Goal: Download file/media

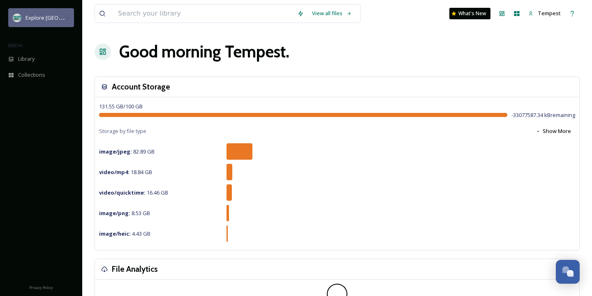
click at [46, 17] on span "Explore [GEOGRAPHIC_DATA][PERSON_NAME]" at bounding box center [81, 18] width 113 height 8
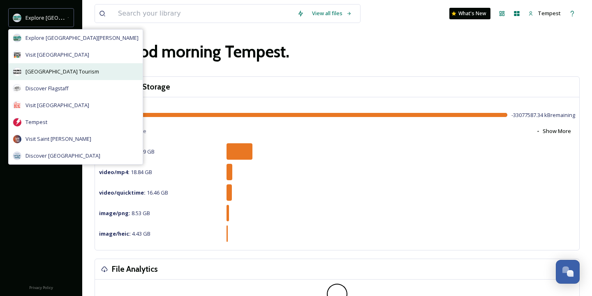
click at [58, 74] on span "[GEOGRAPHIC_DATA] Tourism" at bounding box center [62, 72] width 74 height 8
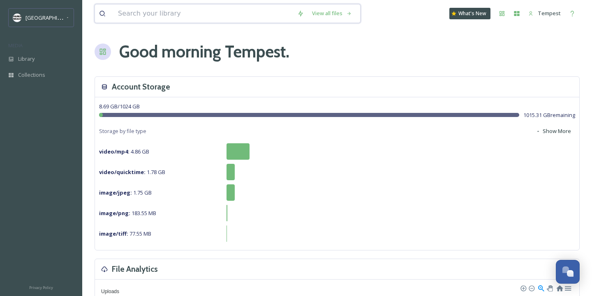
click at [132, 19] on input at bounding box center [203, 14] width 179 height 18
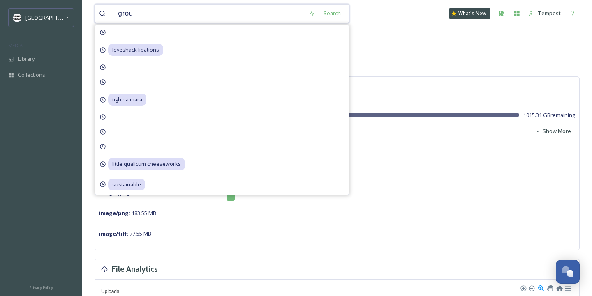
type input "group"
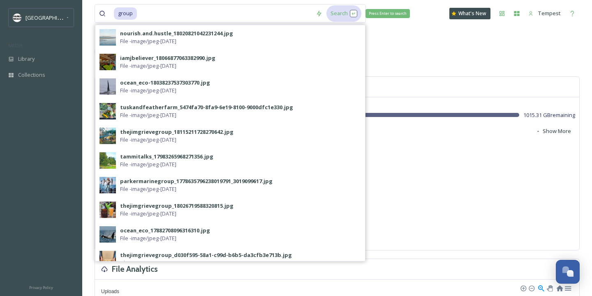
click at [346, 11] on div "Search Press Enter to search" at bounding box center [344, 13] width 35 height 16
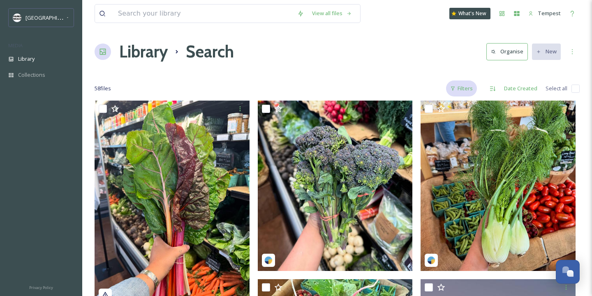
click at [469, 91] on div "Filters" at bounding box center [461, 89] width 31 height 16
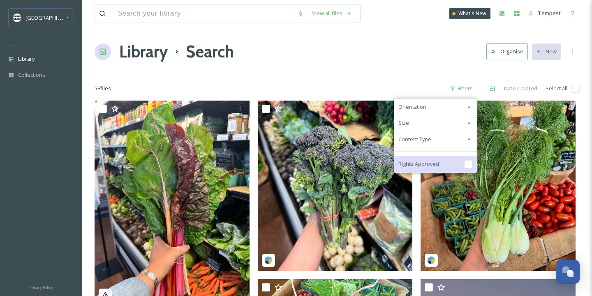
click at [438, 167] on span "Rights Approved" at bounding box center [418, 164] width 41 height 8
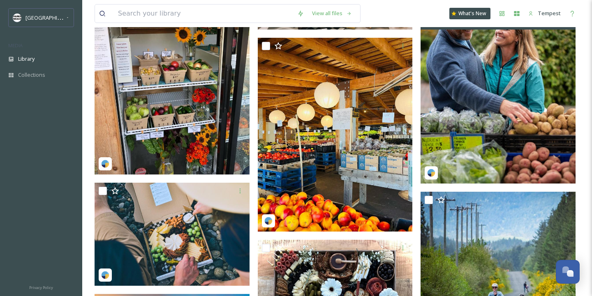
scroll to position [1314, 0]
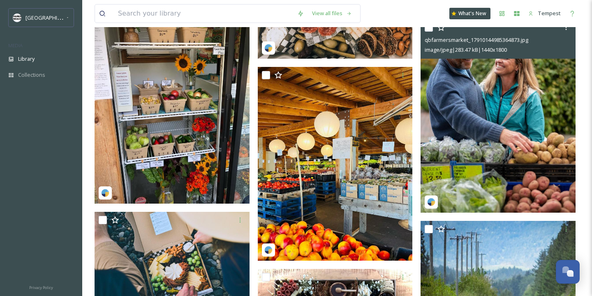
click at [488, 137] on img at bounding box center [498, 116] width 155 height 194
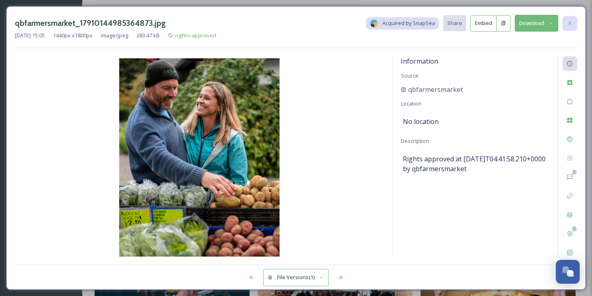
click at [572, 25] on icon at bounding box center [570, 23] width 7 height 7
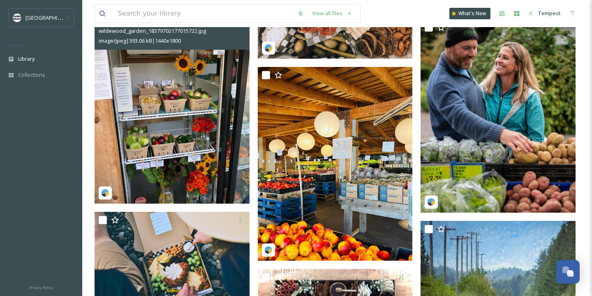
scroll to position [1154, 0]
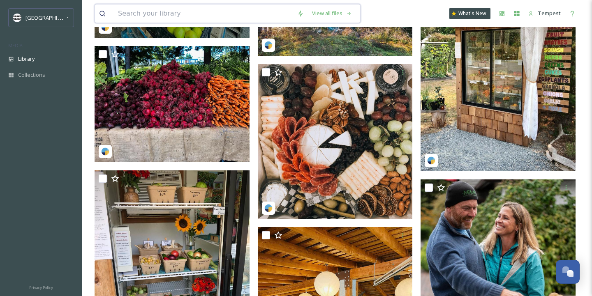
click at [121, 8] on input at bounding box center [203, 14] width 179 height 18
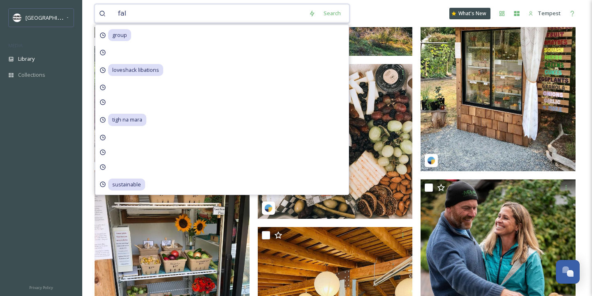
type input "fall"
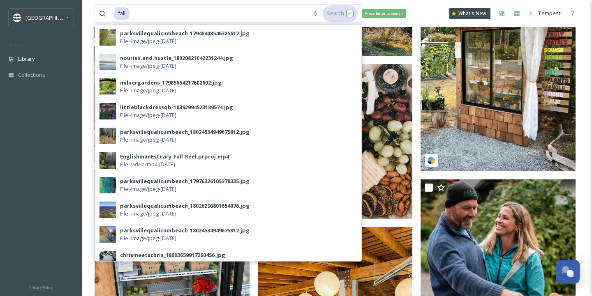
click at [336, 16] on div "Search Press Enter to search" at bounding box center [340, 13] width 35 height 16
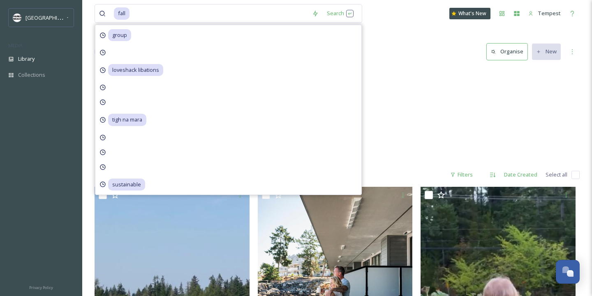
click at [435, 98] on div "November Englishman [GEOGRAPHIC_DATA] 2 items" at bounding box center [337, 115] width 485 height 95
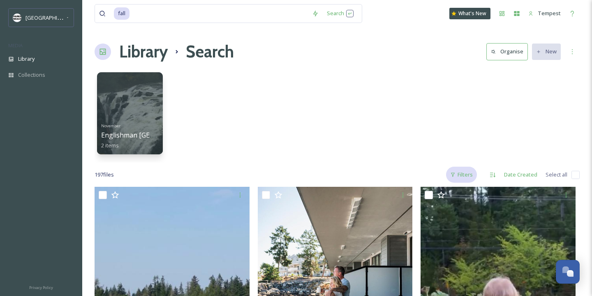
click at [467, 172] on div "Filters" at bounding box center [461, 175] width 31 height 16
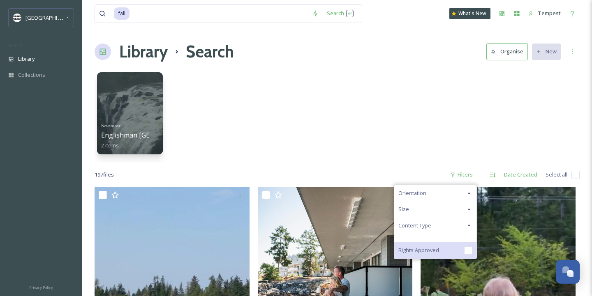
click at [428, 248] on span "Rights Approved" at bounding box center [418, 251] width 41 height 8
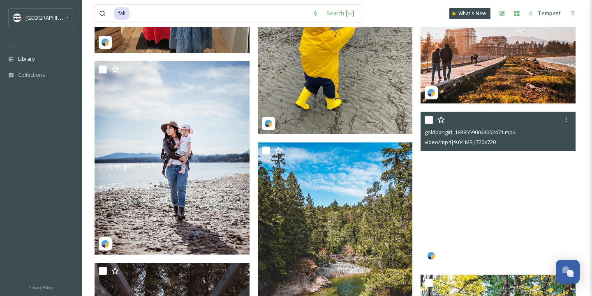
scroll to position [767, 0]
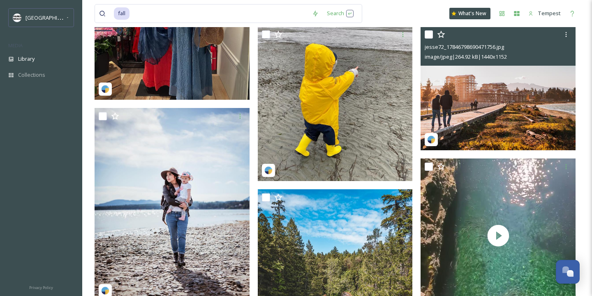
click at [518, 76] on img at bounding box center [498, 88] width 155 height 124
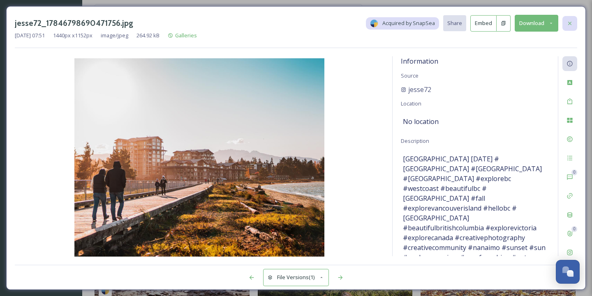
click at [572, 28] on div at bounding box center [570, 23] width 15 height 15
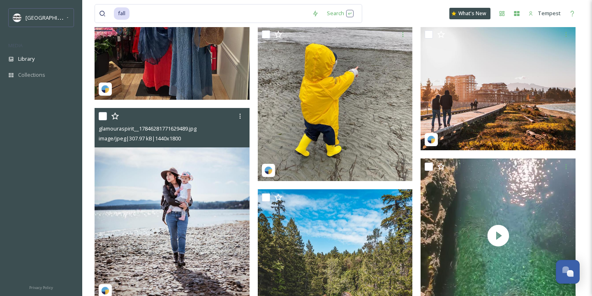
click at [169, 232] on img at bounding box center [172, 205] width 155 height 194
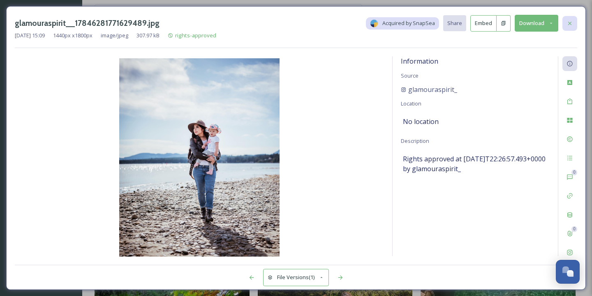
click at [572, 20] on icon at bounding box center [570, 23] width 7 height 7
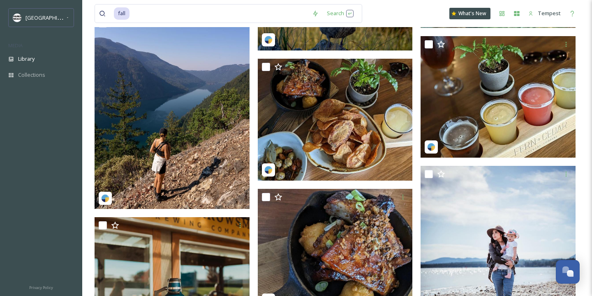
scroll to position [2354, 0]
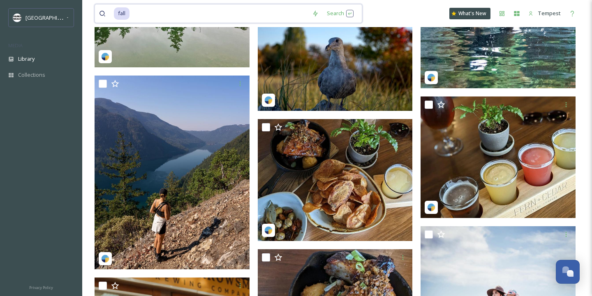
click at [208, 12] on input at bounding box center [219, 14] width 178 height 18
type input "f"
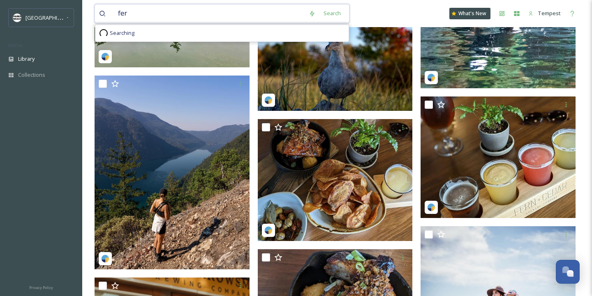
type input "fern"
click at [330, 18] on div "Search Press Enter to search" at bounding box center [341, 13] width 35 height 16
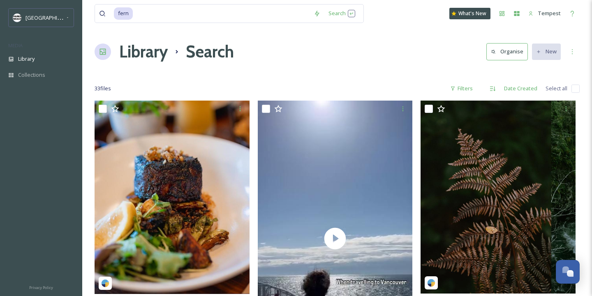
click at [467, 86] on div "Filters" at bounding box center [461, 89] width 31 height 16
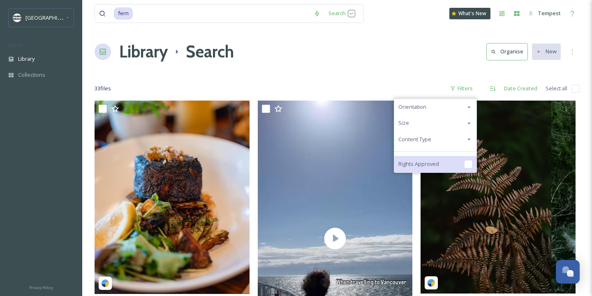
click at [419, 161] on span "Rights Approved" at bounding box center [418, 164] width 41 height 8
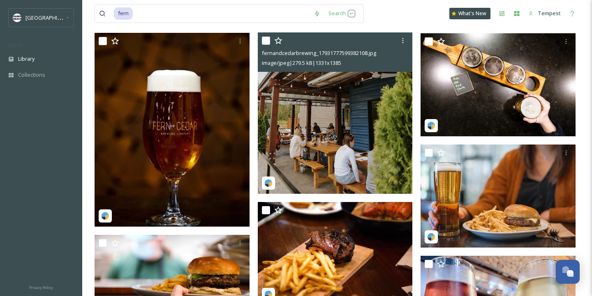
scroll to position [471, 0]
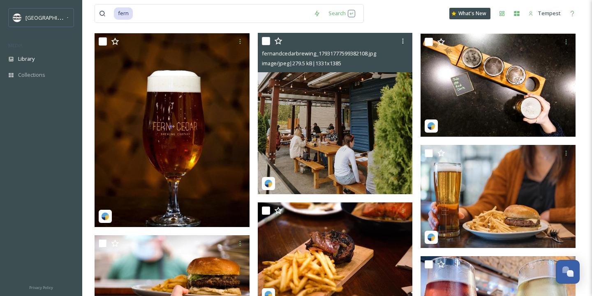
click at [355, 109] on img at bounding box center [335, 113] width 155 height 161
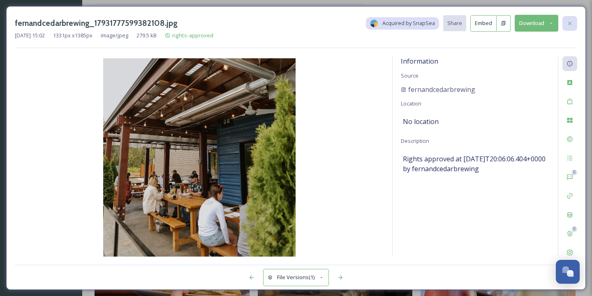
click at [573, 23] on div at bounding box center [570, 23] width 15 height 15
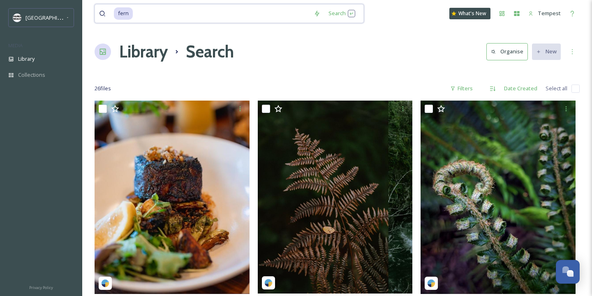
click at [161, 16] on input at bounding box center [222, 14] width 176 height 18
type input "f"
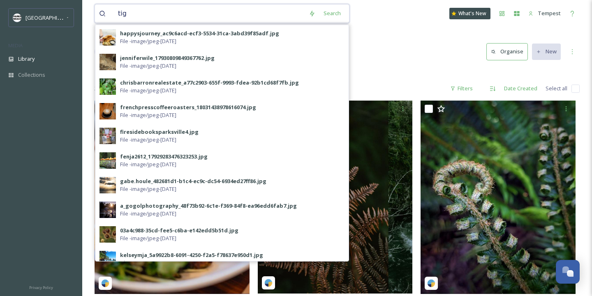
type input "tigh"
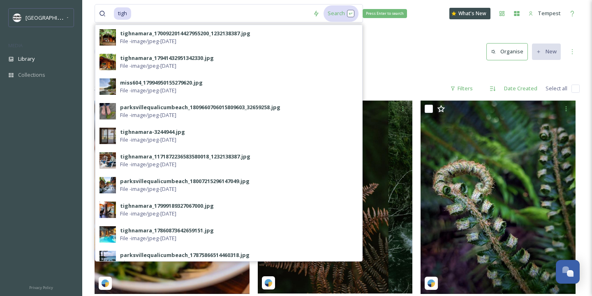
click at [346, 12] on div "Search Press Enter to search" at bounding box center [341, 13] width 35 height 16
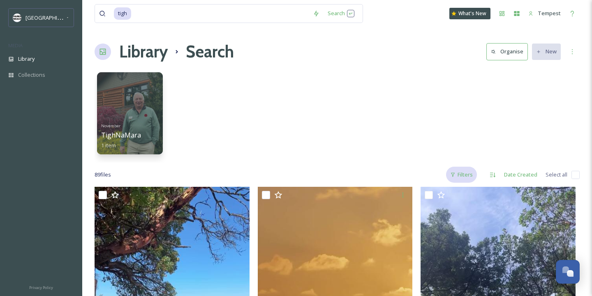
click at [464, 179] on div "Filters" at bounding box center [461, 175] width 31 height 16
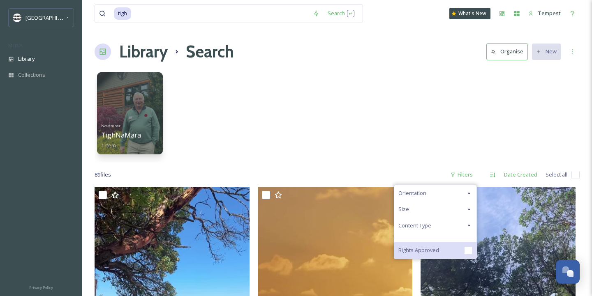
click at [452, 253] on div "Rights Approved" at bounding box center [435, 251] width 82 height 16
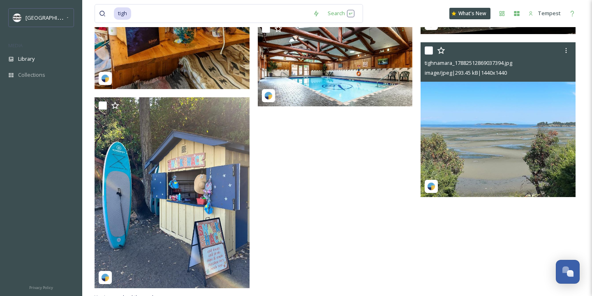
scroll to position [1255, 0]
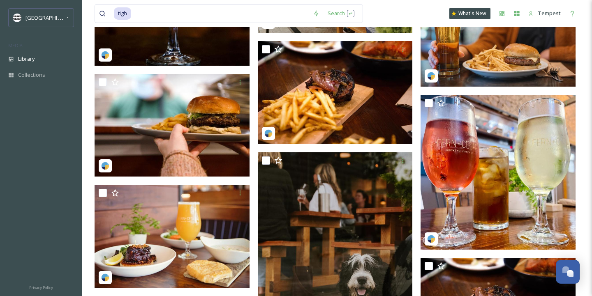
scroll to position [632, 0]
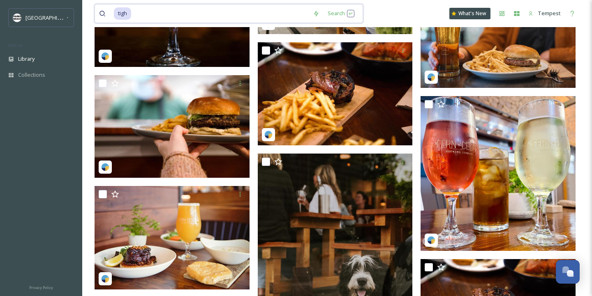
click at [159, 16] on input at bounding box center [220, 14] width 177 height 18
type input "t"
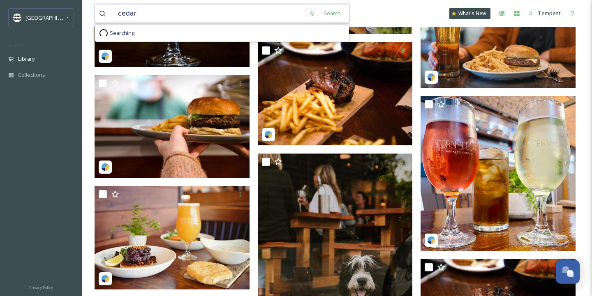
type input "cedars"
click at [336, 16] on div "Search Press Enter to search" at bounding box center [345, 13] width 35 height 16
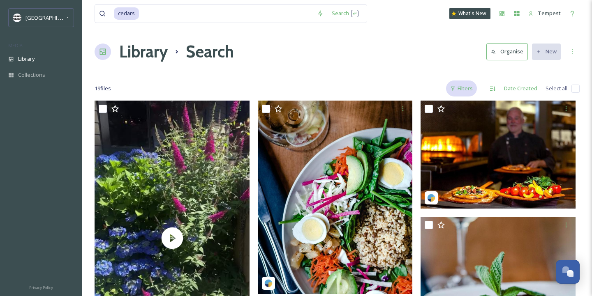
click at [454, 92] on div "Filters" at bounding box center [461, 89] width 31 height 16
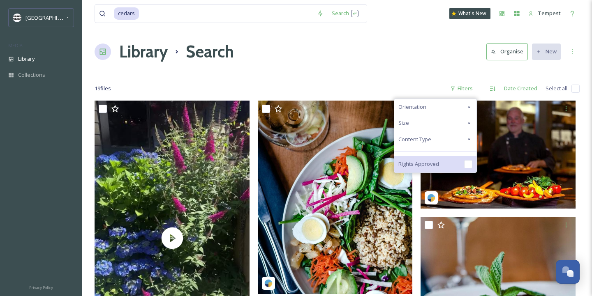
click at [443, 163] on div "Rights Approved" at bounding box center [435, 164] width 82 height 16
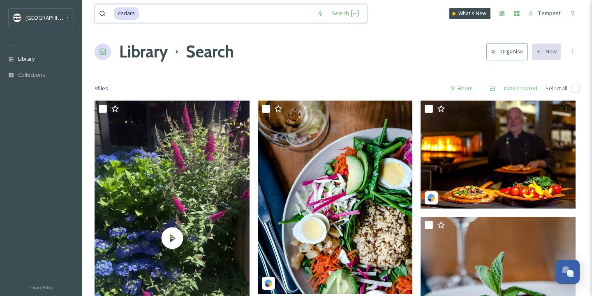
click at [138, 14] on span "cedars" at bounding box center [126, 13] width 25 height 12
click at [230, 16] on input at bounding box center [226, 14] width 173 height 18
type input "c"
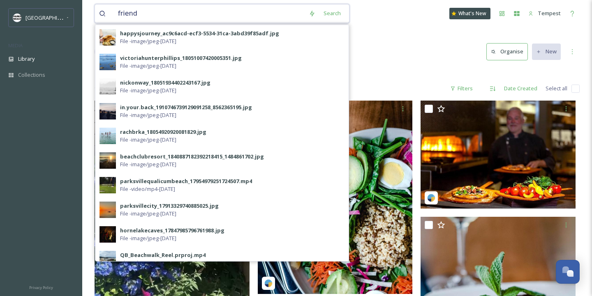
type input "friends"
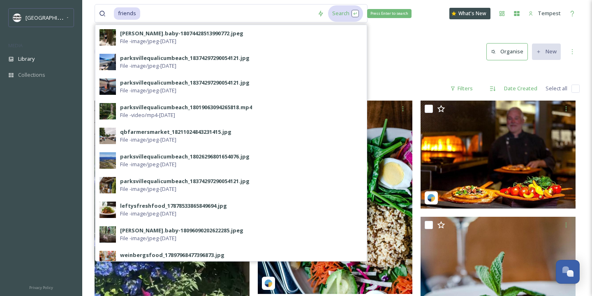
click at [351, 12] on div "Search Press Enter to search" at bounding box center [345, 13] width 35 height 16
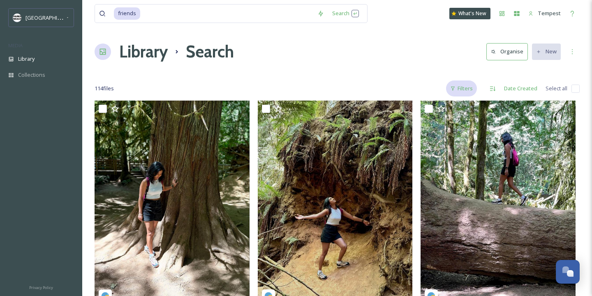
click at [463, 86] on div "Filters" at bounding box center [461, 89] width 31 height 16
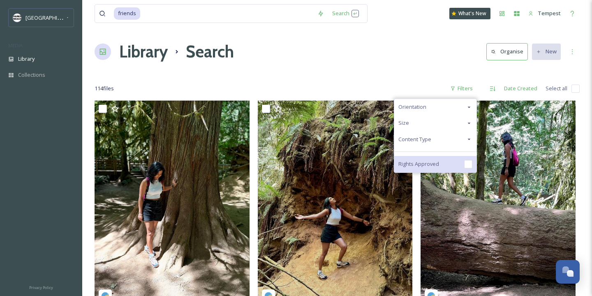
click at [423, 168] on span "Rights Approved" at bounding box center [418, 164] width 41 height 8
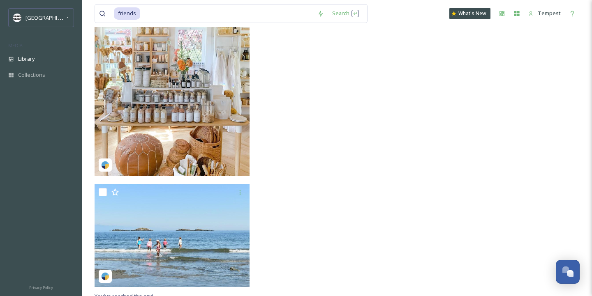
scroll to position [2219, 0]
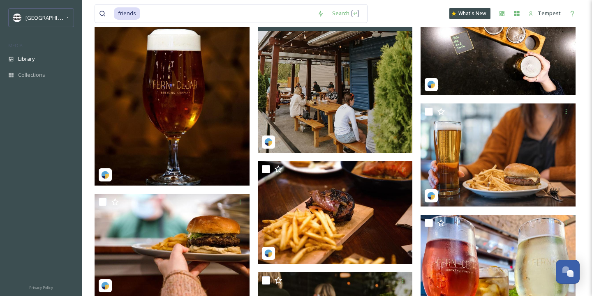
scroll to position [512, 0]
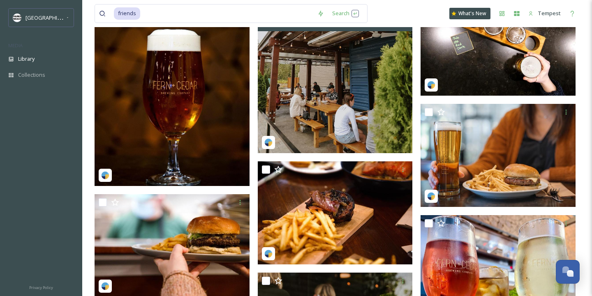
click at [327, 84] on img at bounding box center [335, 72] width 155 height 161
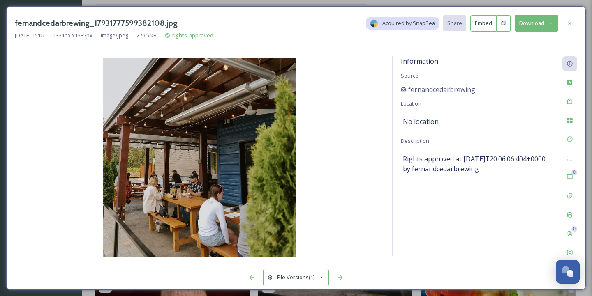
click at [535, 25] on button "Download" at bounding box center [537, 23] width 44 height 17
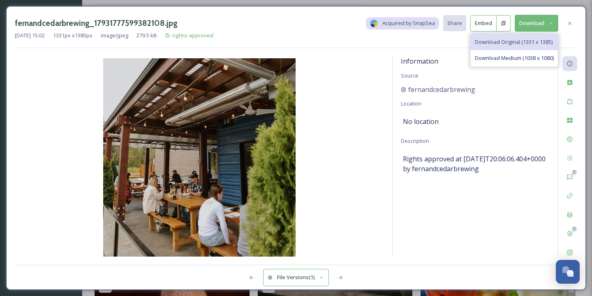
click at [513, 41] on span "Download Original (1331 x 1385)" at bounding box center [514, 42] width 78 height 8
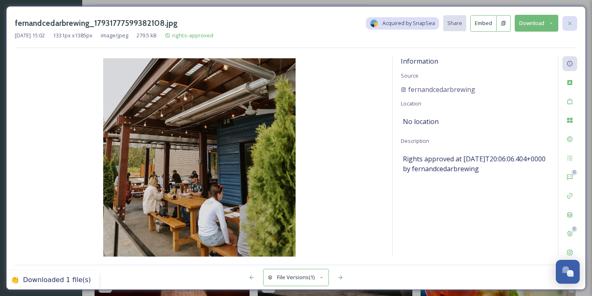
click at [573, 24] on icon at bounding box center [570, 23] width 7 height 7
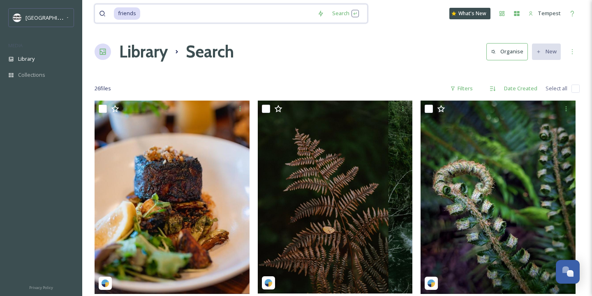
click at [168, 21] on input at bounding box center [227, 14] width 172 height 18
type input "f"
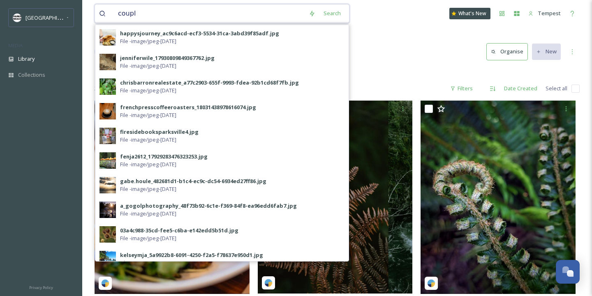
type input "couple"
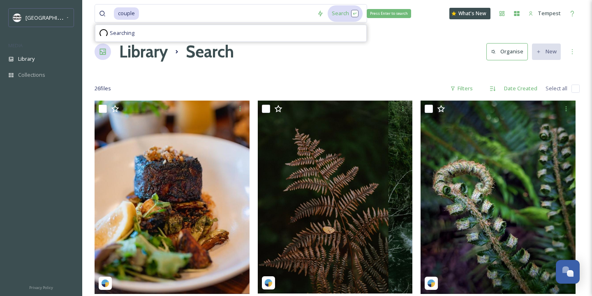
click at [351, 9] on div "Search Press Enter to search" at bounding box center [345, 13] width 35 height 16
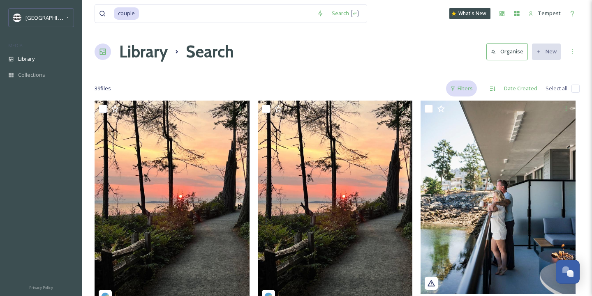
click at [470, 93] on div "Filters" at bounding box center [461, 89] width 31 height 16
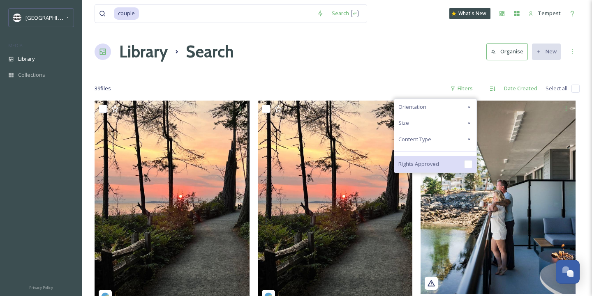
click at [434, 168] on span "Rights Approved" at bounding box center [418, 164] width 41 height 8
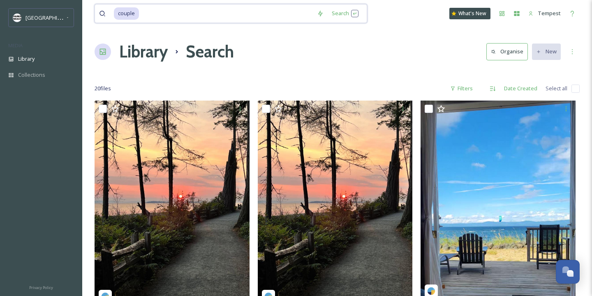
click at [229, 13] on input at bounding box center [226, 14] width 173 height 18
type input "c"
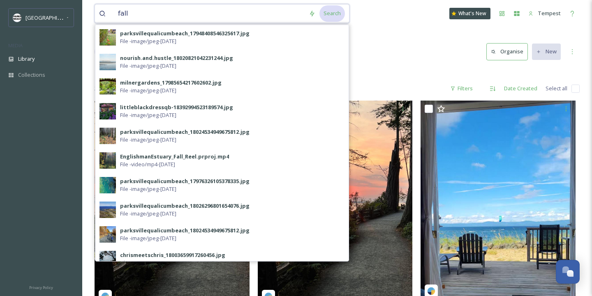
type input "fall"
click at [333, 8] on div "Search" at bounding box center [332, 13] width 25 height 16
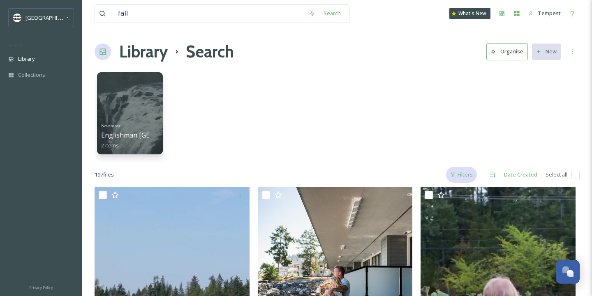
click at [454, 178] on div "Filters" at bounding box center [461, 175] width 31 height 16
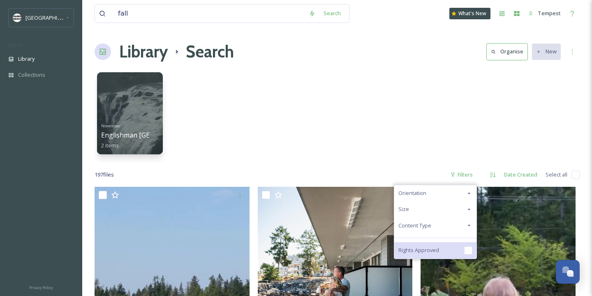
click at [445, 247] on div "Rights Approved" at bounding box center [435, 251] width 82 height 16
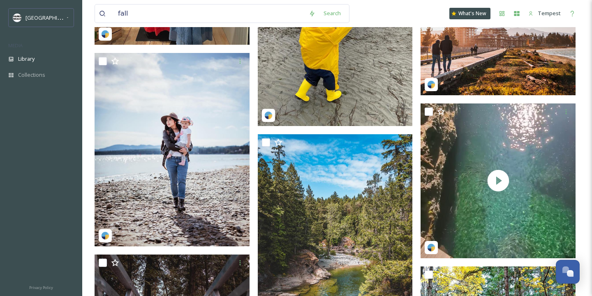
scroll to position [827, 0]
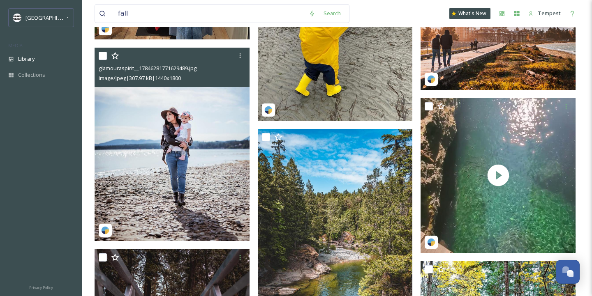
click at [185, 198] on img at bounding box center [172, 145] width 155 height 194
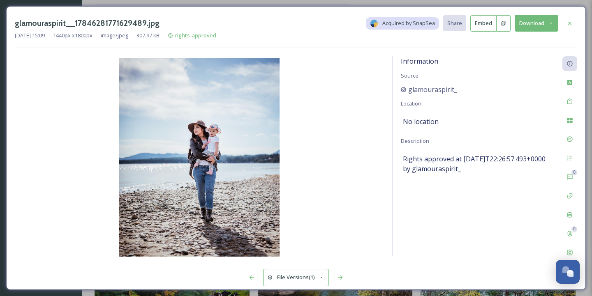
click at [536, 25] on button "Download" at bounding box center [537, 23] width 44 height 17
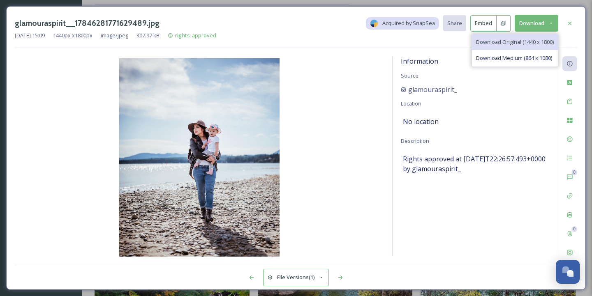
click at [516, 41] on span "Download Original (1440 x 1800)" at bounding box center [515, 42] width 78 height 8
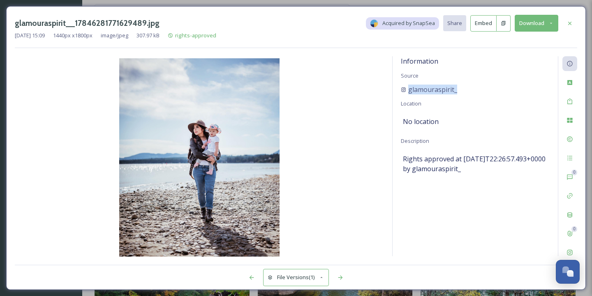
drag, startPoint x: 468, startPoint y: 94, endPoint x: 394, endPoint y: 93, distance: 74.0
click at [394, 93] on div "Information Source glamouraspirit_ Location No location Description Rights appr…" at bounding box center [475, 156] width 165 height 200
copy span "glamouraspirit_"
click at [569, 251] on icon at bounding box center [570, 253] width 7 height 7
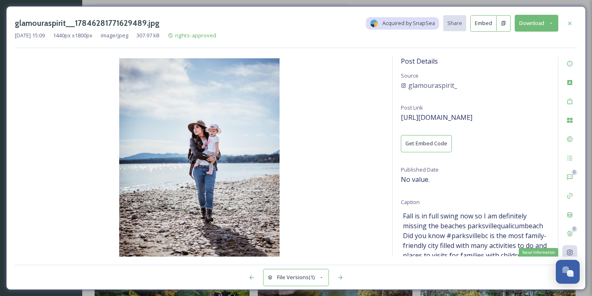
click at [571, 250] on icon at bounding box center [569, 252] width 5 height 5
click at [454, 117] on span "[URL][DOMAIN_NAME]" at bounding box center [437, 117] width 72 height 9
click at [569, 23] on icon at bounding box center [569, 22] width 3 height 3
